Goal: Task Accomplishment & Management: Use online tool/utility

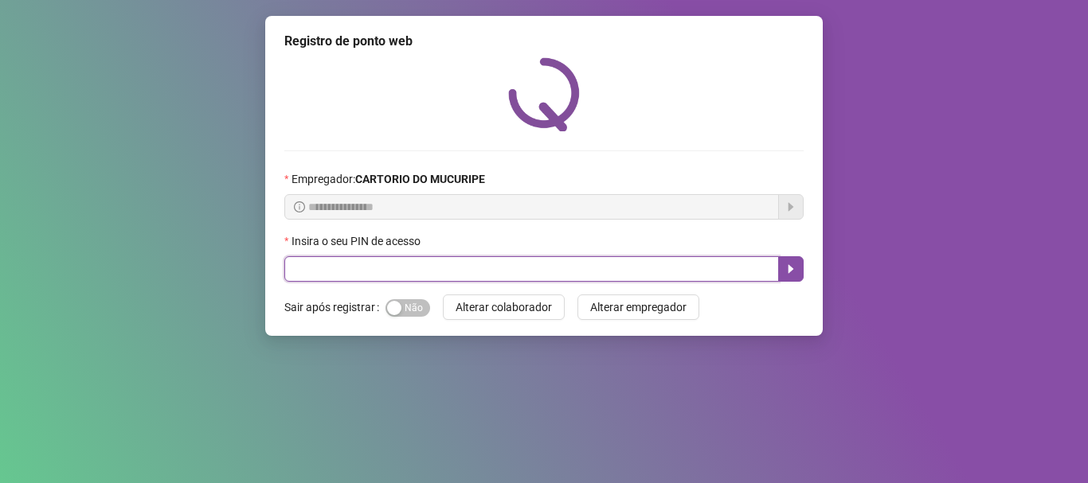
click at [411, 267] on input "text" at bounding box center [531, 268] width 495 height 25
type input "*****"
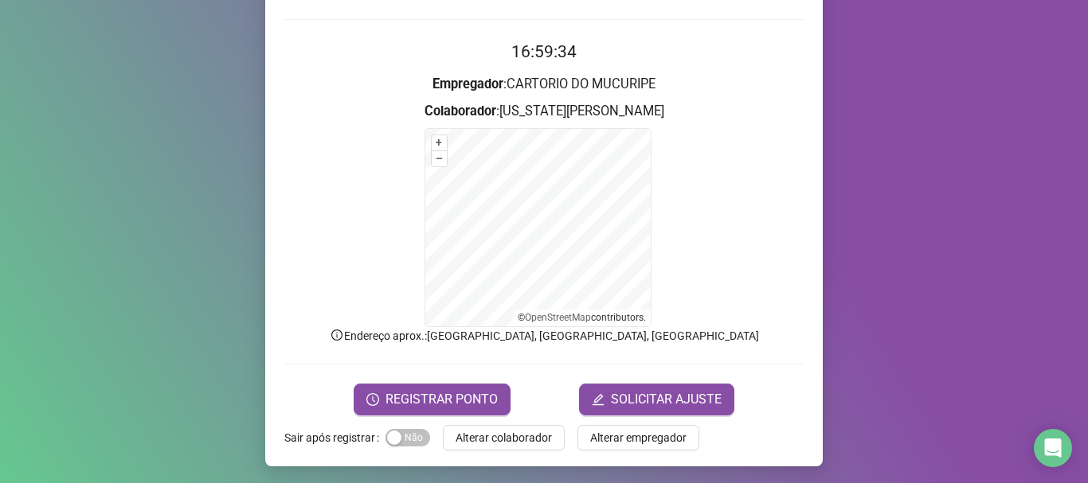
scroll to position [134, 0]
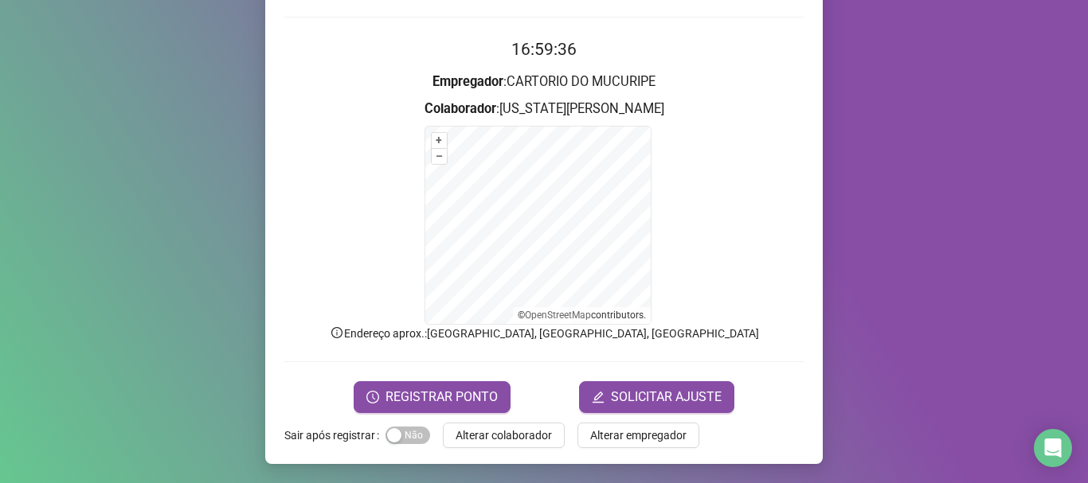
click at [721, 169] on form "+ – ⇧ › © OpenStreetMap contributors." at bounding box center [543, 225] width 519 height 199
click at [767, 253] on form "+ – ⇧ › © OpenStreetMap contributors." at bounding box center [543, 225] width 519 height 199
click at [249, 143] on div "Registro de ponto web 16:59:42 Empregador : CARTORIO DO MUCURIPE Colaborador : …" at bounding box center [544, 241] width 1088 height 483
click at [463, 393] on span "REGISTRAR PONTO" at bounding box center [441, 397] width 112 height 19
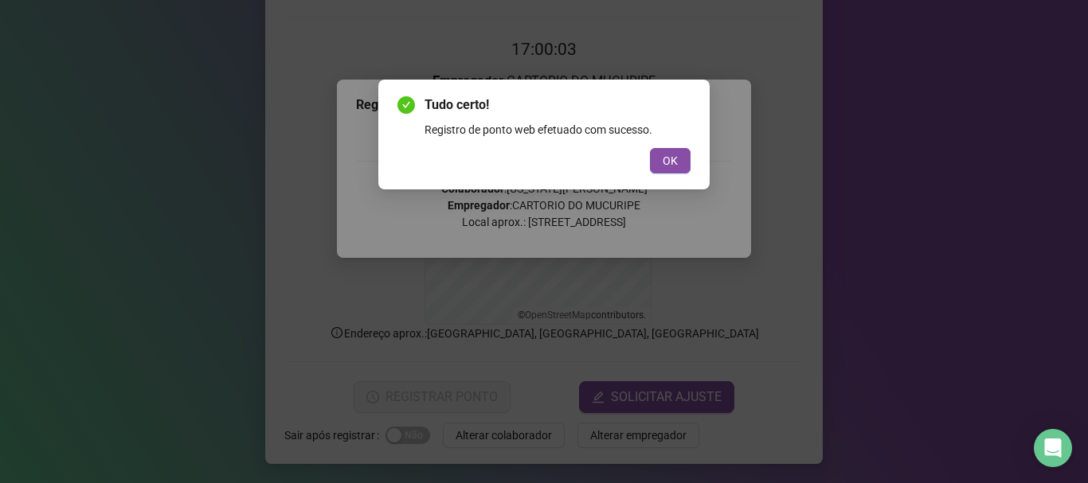
click at [652, 179] on div "Tudo certo! Registro de ponto web efetuado com sucesso. OK" at bounding box center [543, 135] width 331 height 110
click at [661, 159] on button "OK" at bounding box center [670, 160] width 41 height 25
